Goal: Transaction & Acquisition: Purchase product/service

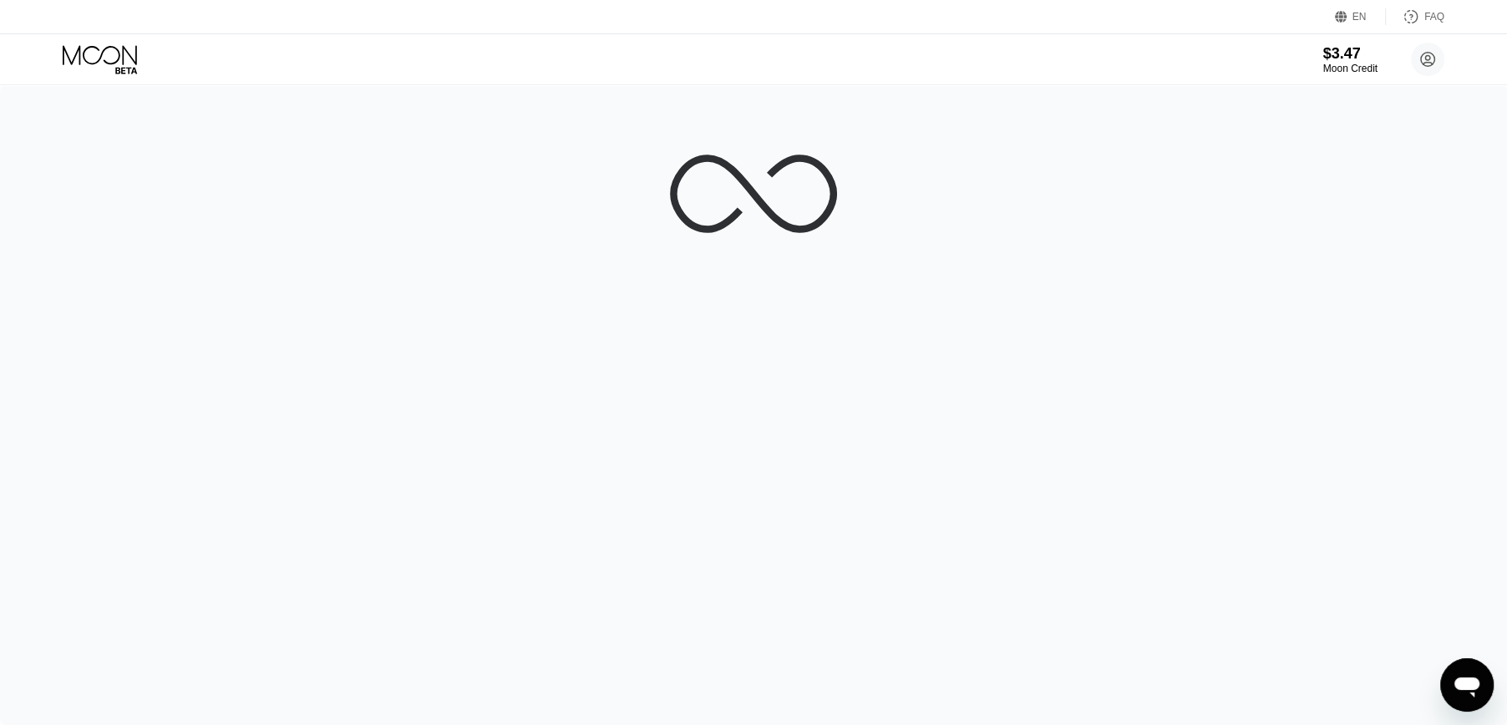
click at [1052, 60] on div "$3.47 Moon Credit [EMAIL_ADDRESS][DOMAIN_NAME] Home Settings Support Careers Ab…" at bounding box center [753, 59] width 1507 height 50
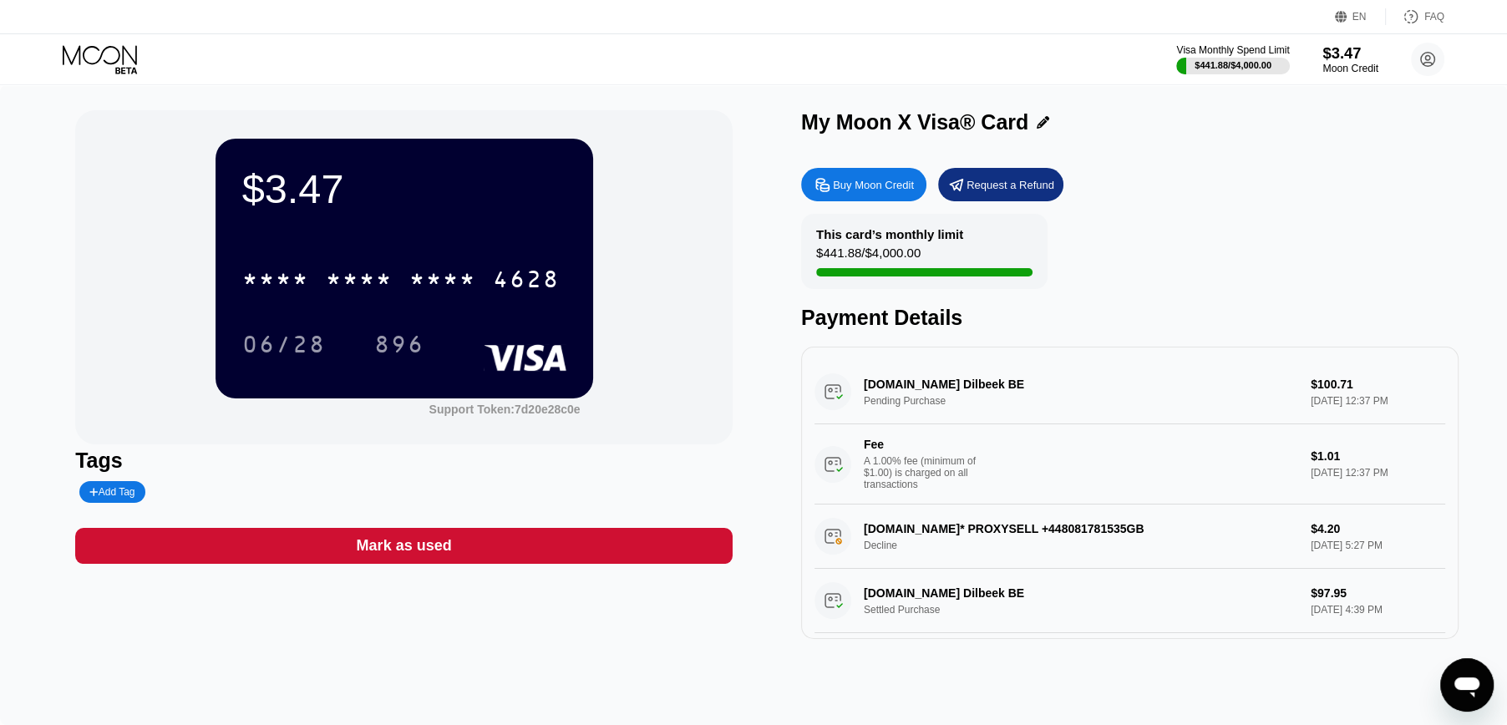
click at [1079, 58] on div "$3.47" at bounding box center [1350, 53] width 56 height 18
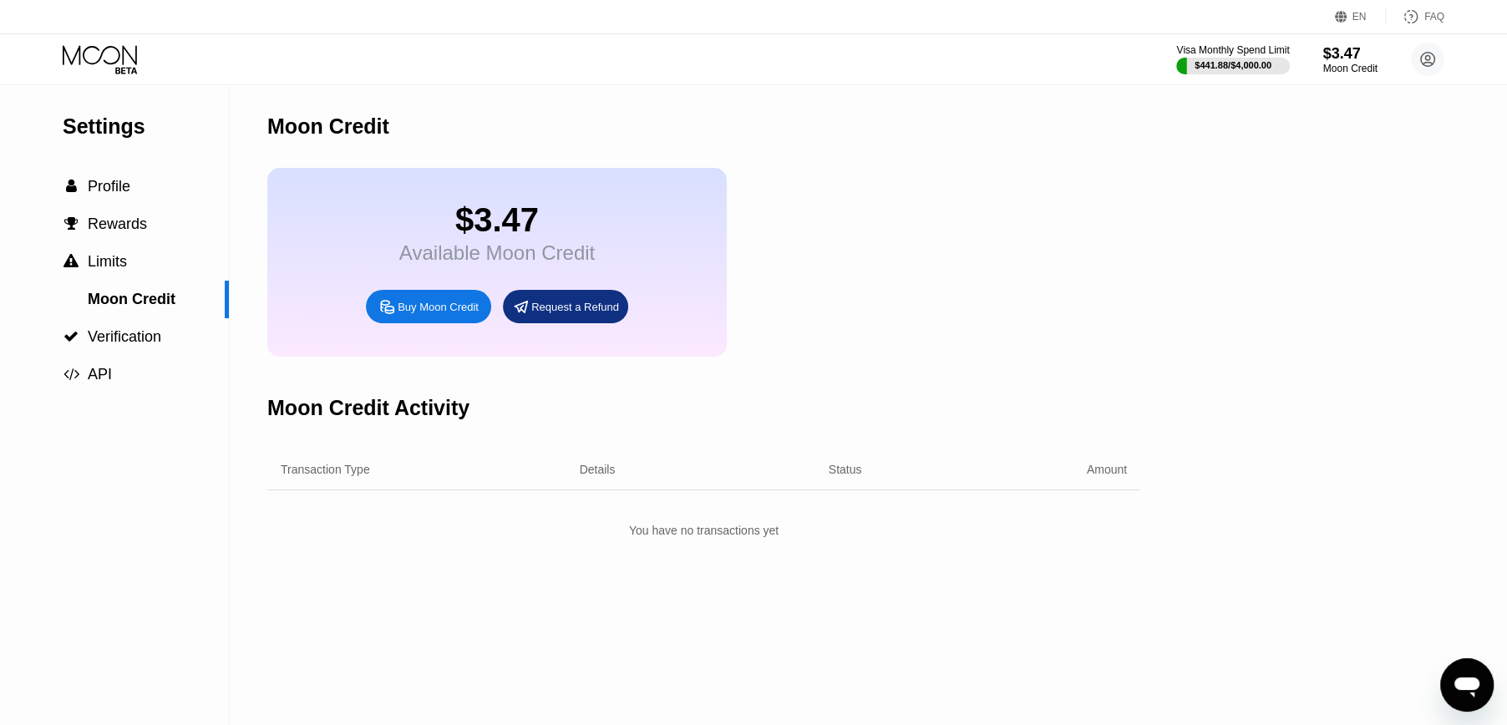
click at [439, 314] on div "Buy Moon Credit" at bounding box center [438, 307] width 81 height 14
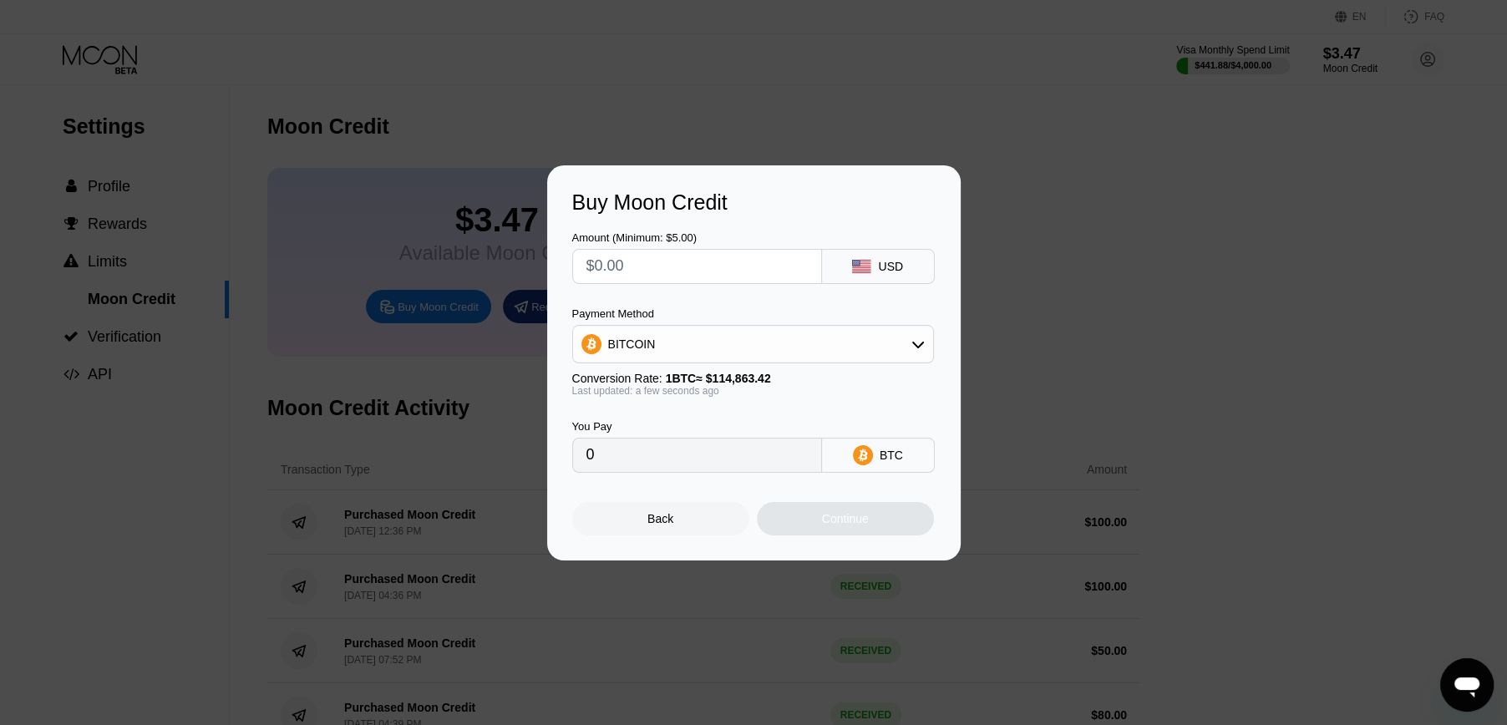
click at [696, 342] on div "BITCOIN" at bounding box center [753, 343] width 360 height 33
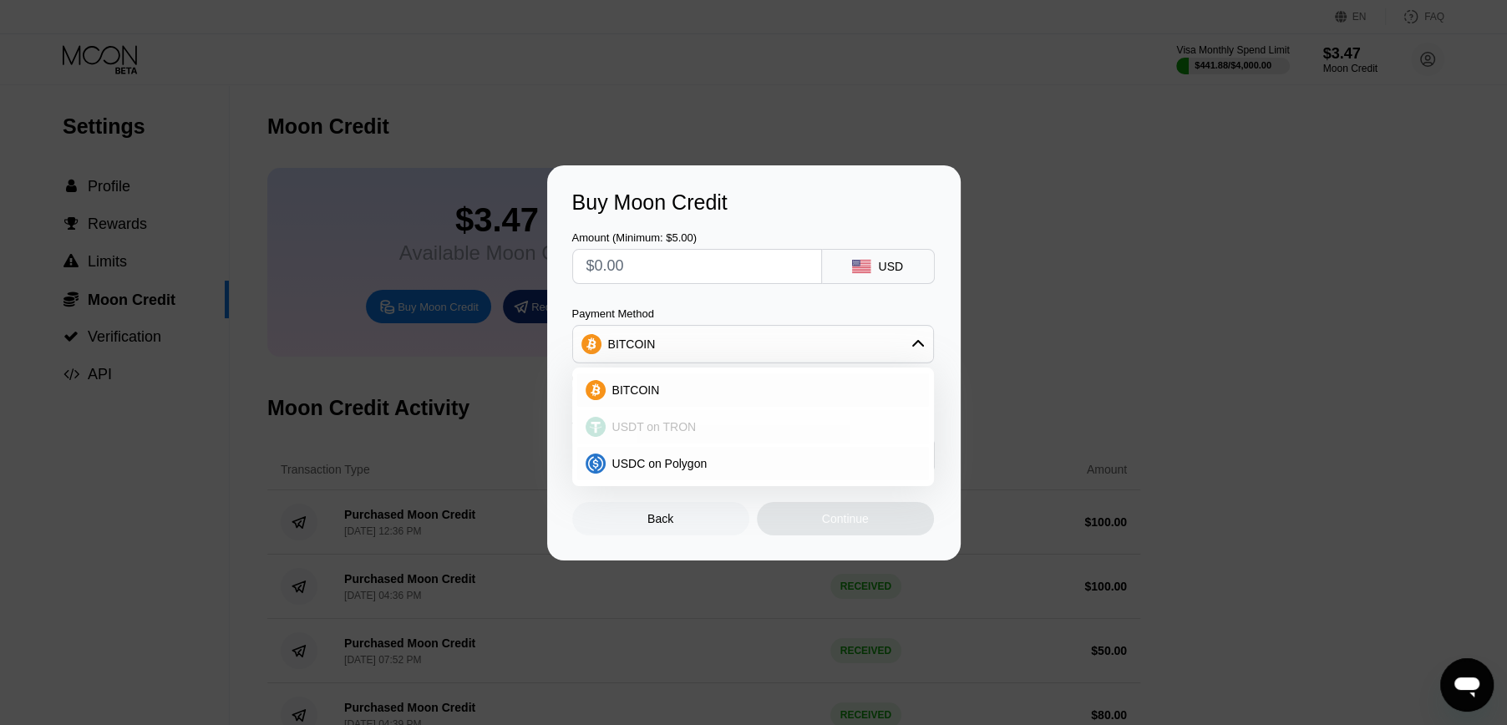
click at [653, 431] on span "USDT on TRON" at bounding box center [654, 426] width 84 height 13
type input "0.00"
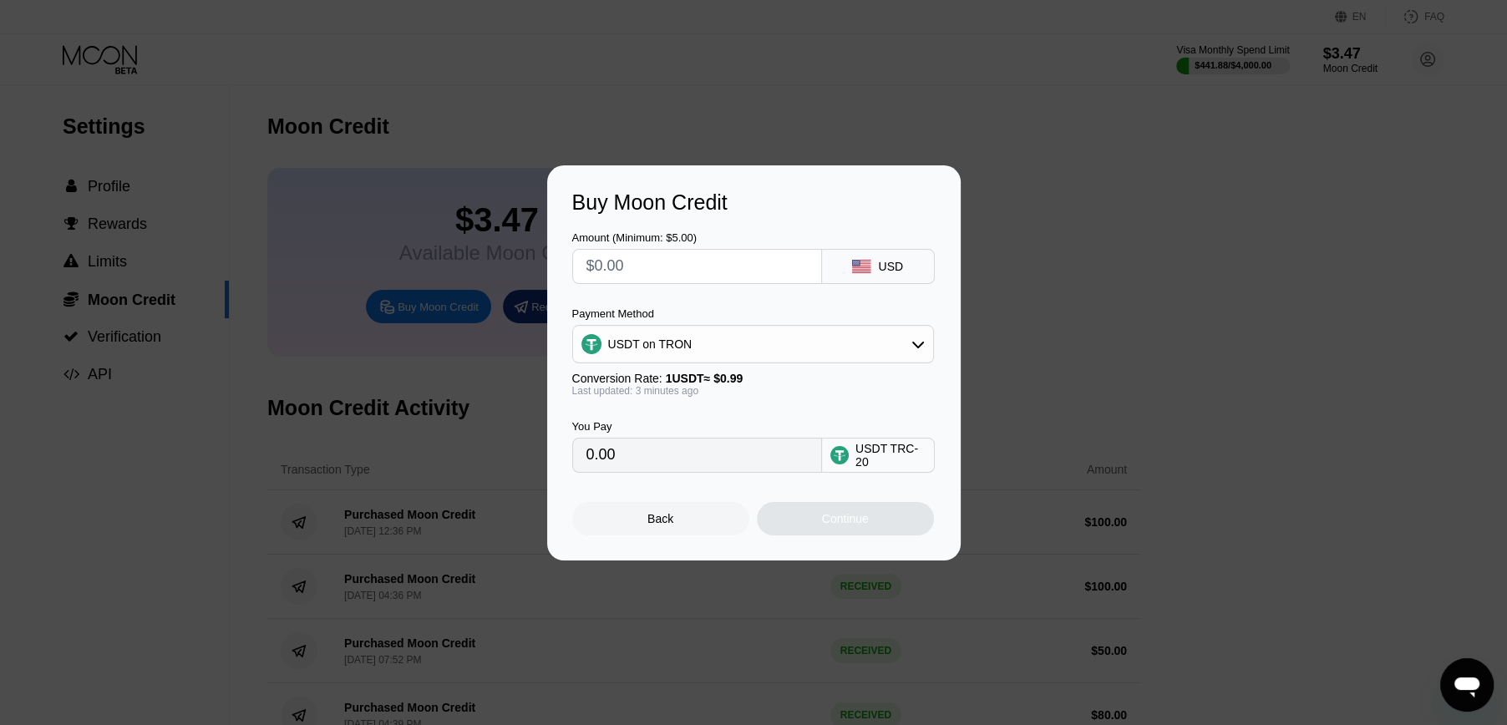
click at [657, 264] on input "text" at bounding box center [696, 266] width 221 height 33
click at [664, 270] on input "text" at bounding box center [696, 266] width 221 height 33
click at [651, 258] on input "text" at bounding box center [696, 266] width 221 height 33
type input "$8"
type input "8.08"
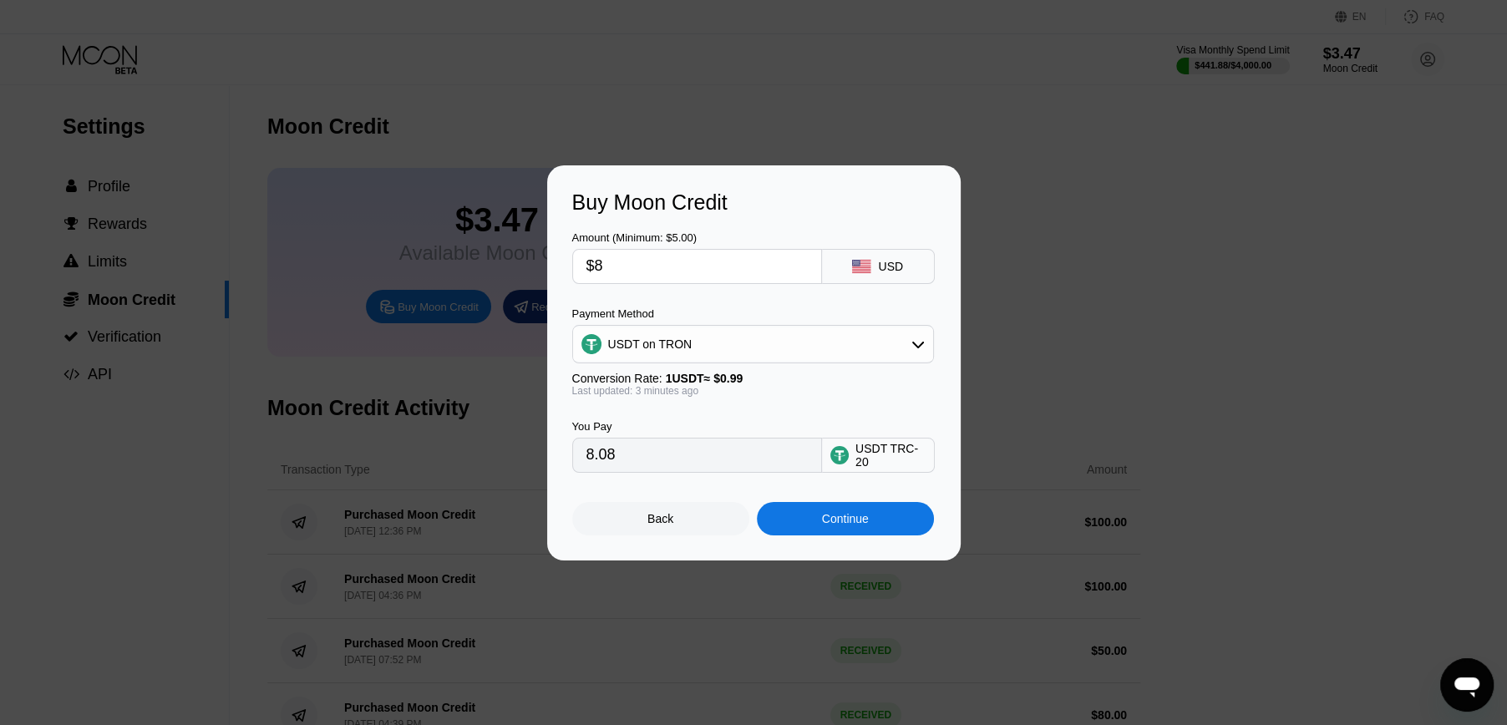
type input "$80"
type input "80.81"
type input "$80"
click at [882, 447] on div "Continue" at bounding box center [845, 518] width 177 height 33
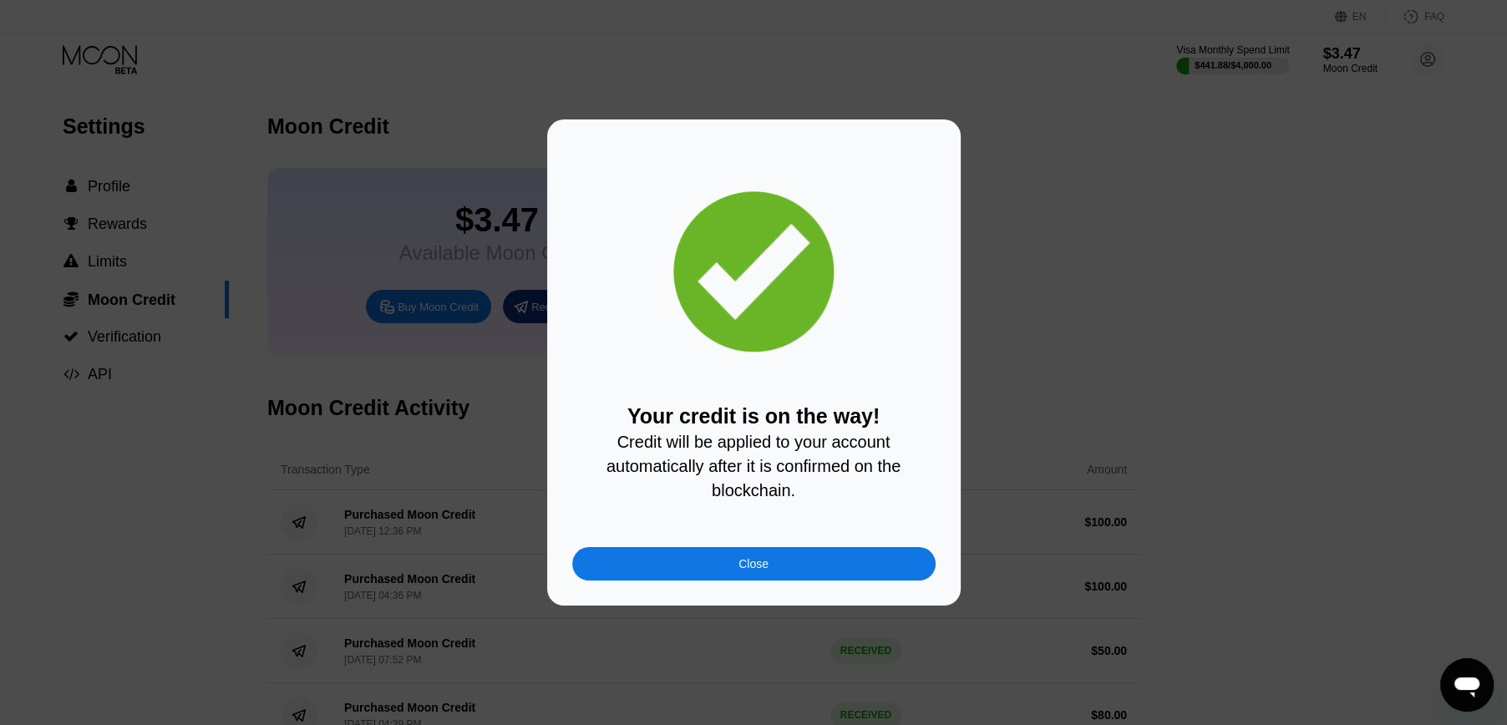
click at [744, 447] on div "Close" at bounding box center [753, 563] width 30 height 13
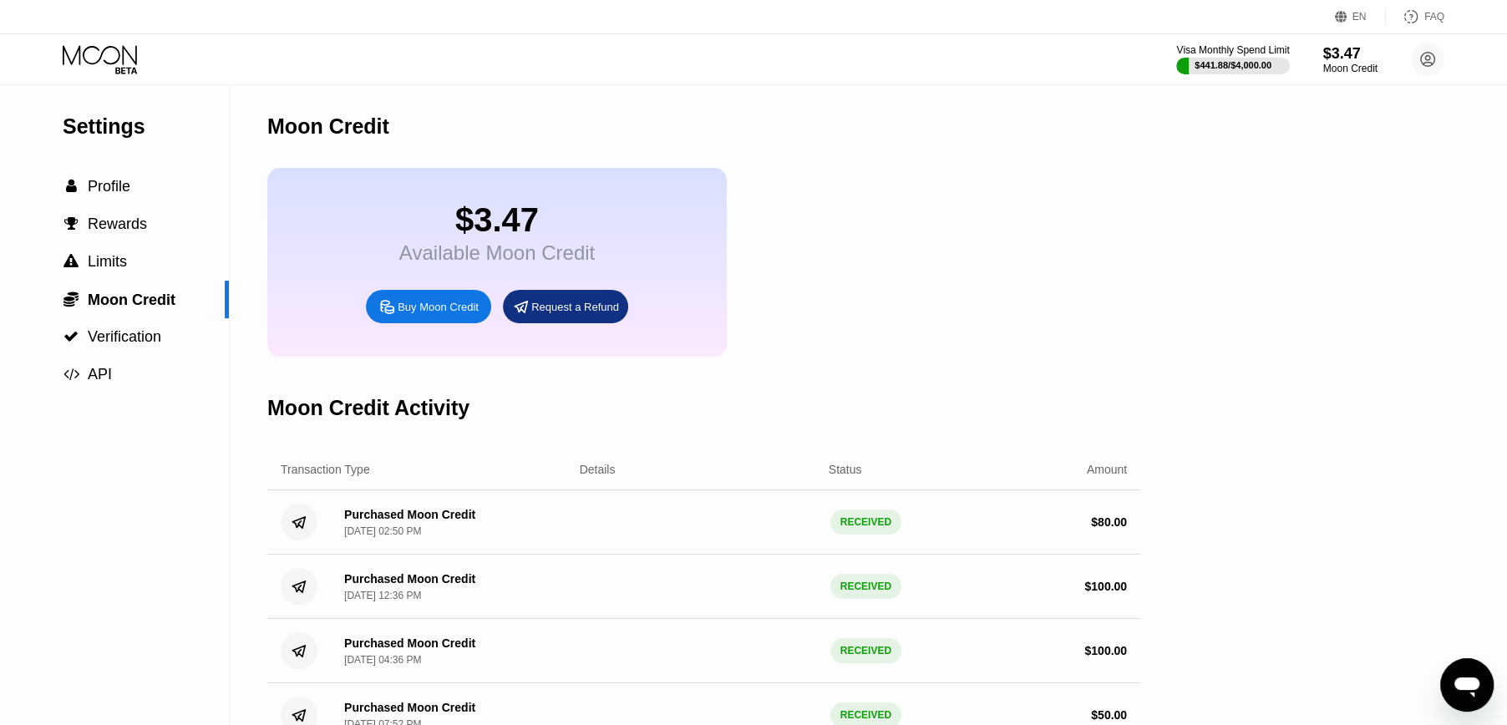
drag, startPoint x: 109, startPoint y: 51, endPoint x: 129, endPoint y: 52, distance: 20.1
click at [109, 51] on icon at bounding box center [102, 59] width 78 height 29
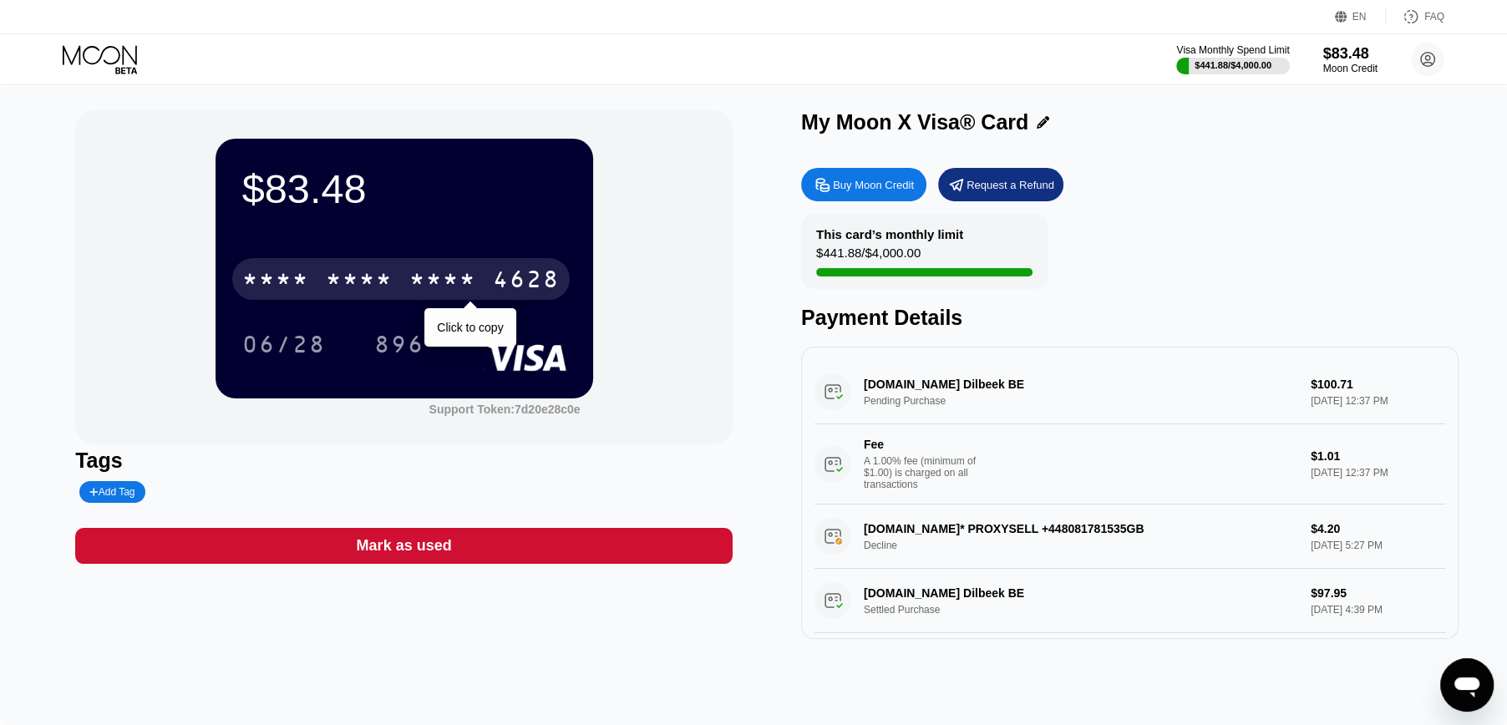
drag, startPoint x: 303, startPoint y: 267, endPoint x: 312, endPoint y: 266, distance: 8.5
click at [303, 267] on div "* * * * * * * * * * * * 4628" at bounding box center [400, 279] width 337 height 42
